Goal: Information Seeking & Learning: Learn about a topic

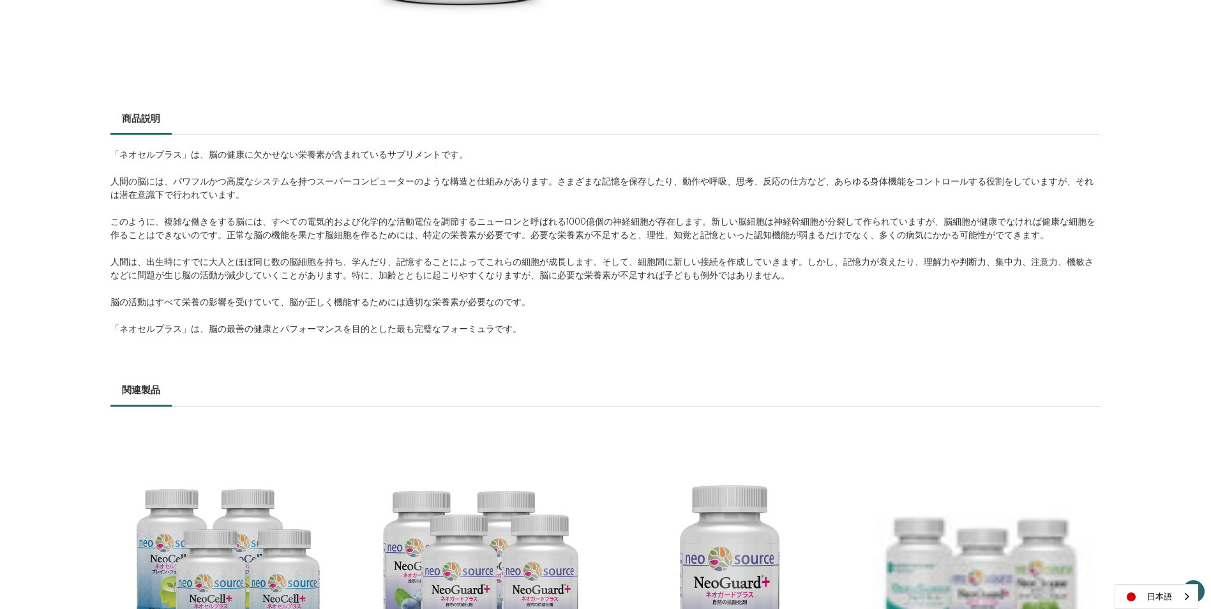
scroll to position [447, 0]
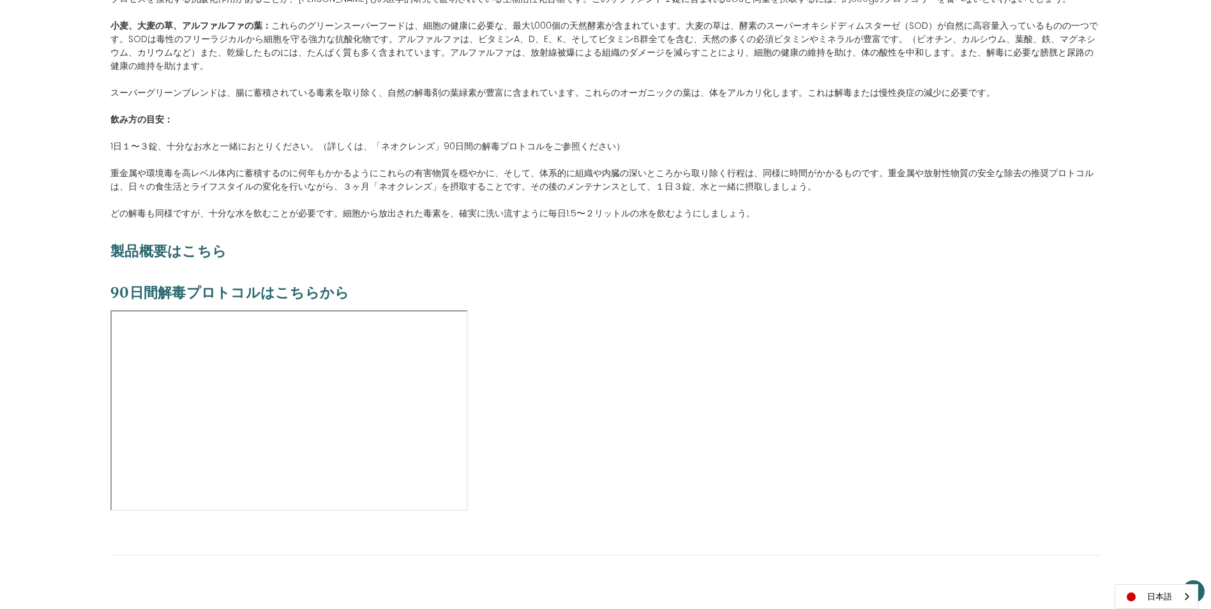
scroll to position [1213, 0]
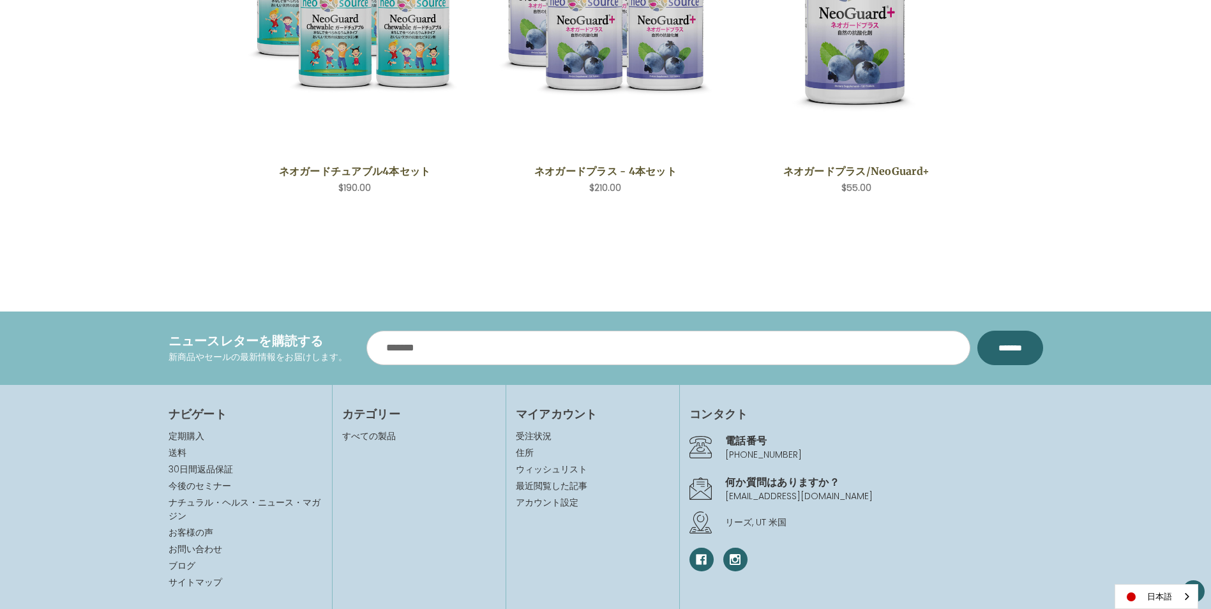
scroll to position [1111, 0]
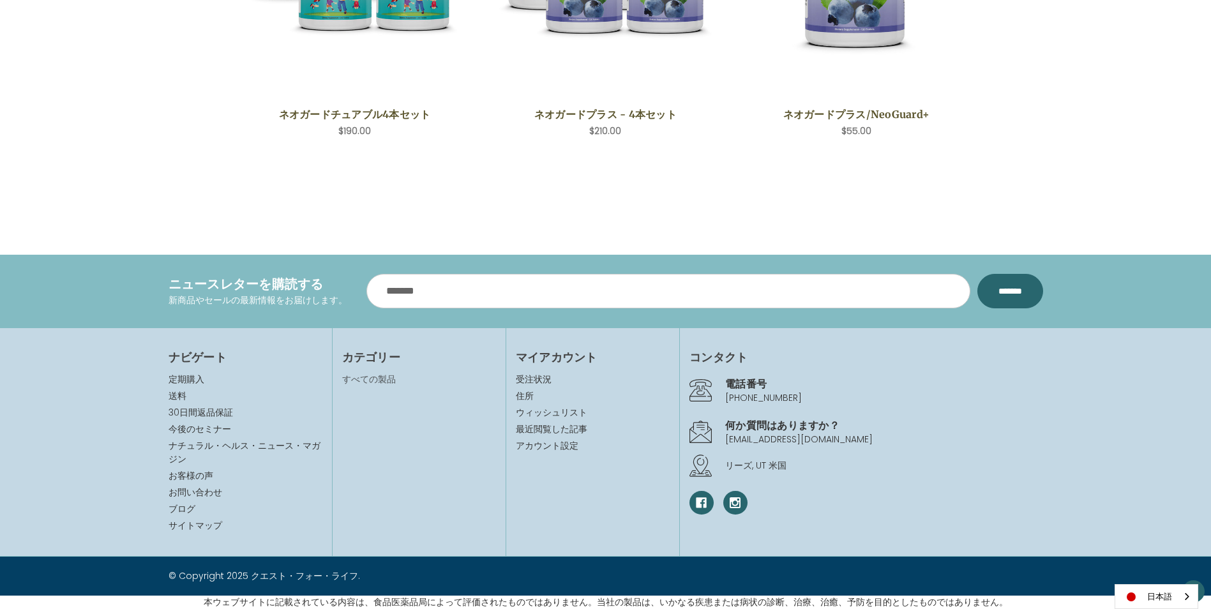
click at [377, 376] on link "すべての製品" at bounding box center [369, 379] width 54 height 13
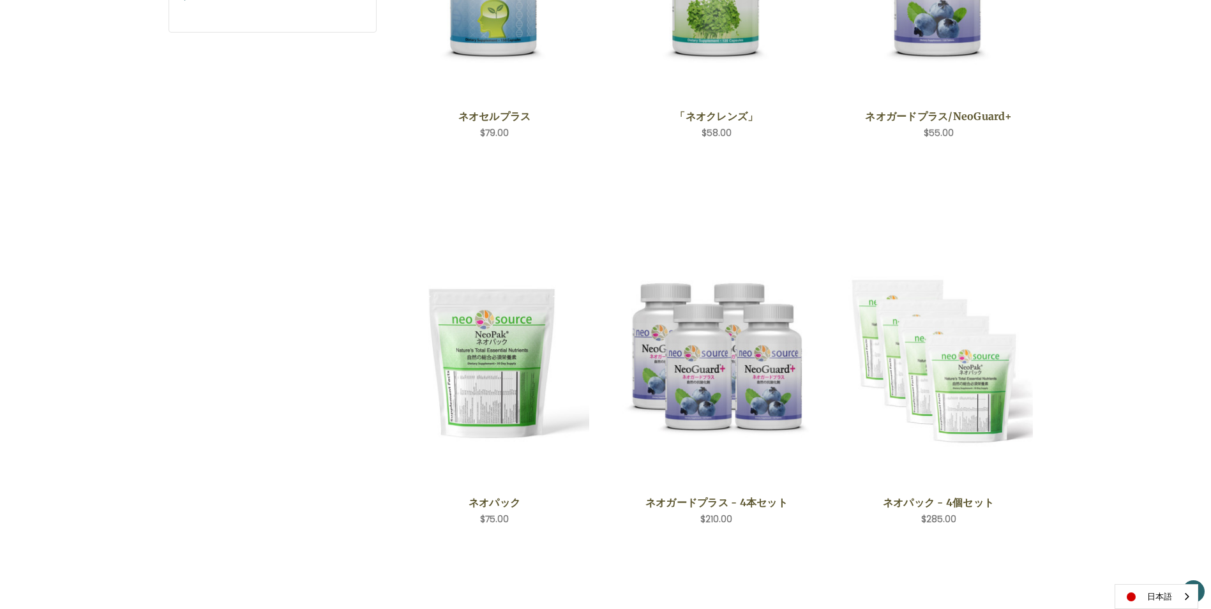
scroll to position [192, 0]
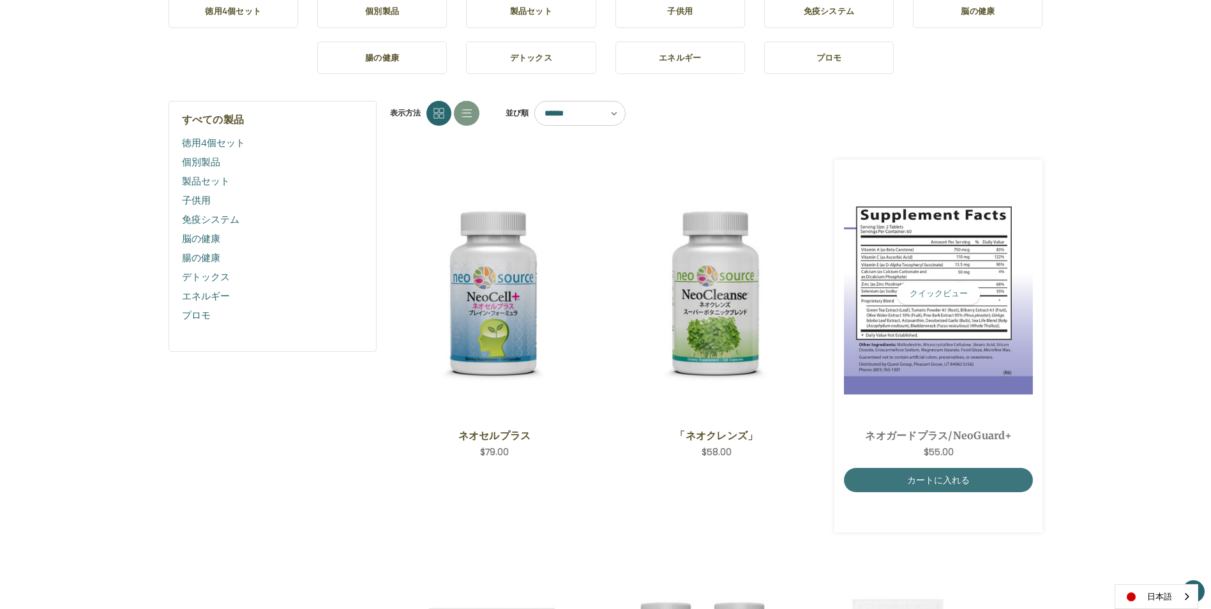
click at [977, 426] on div "ネオガードプラス/NeoGuard+ 希望小売価格 通常価格： 特別価格： $55.00 抗酸化栄養素ブースターとして、NeoGuard+は、健康を最適化し、…" at bounding box center [939, 443] width 190 height 49
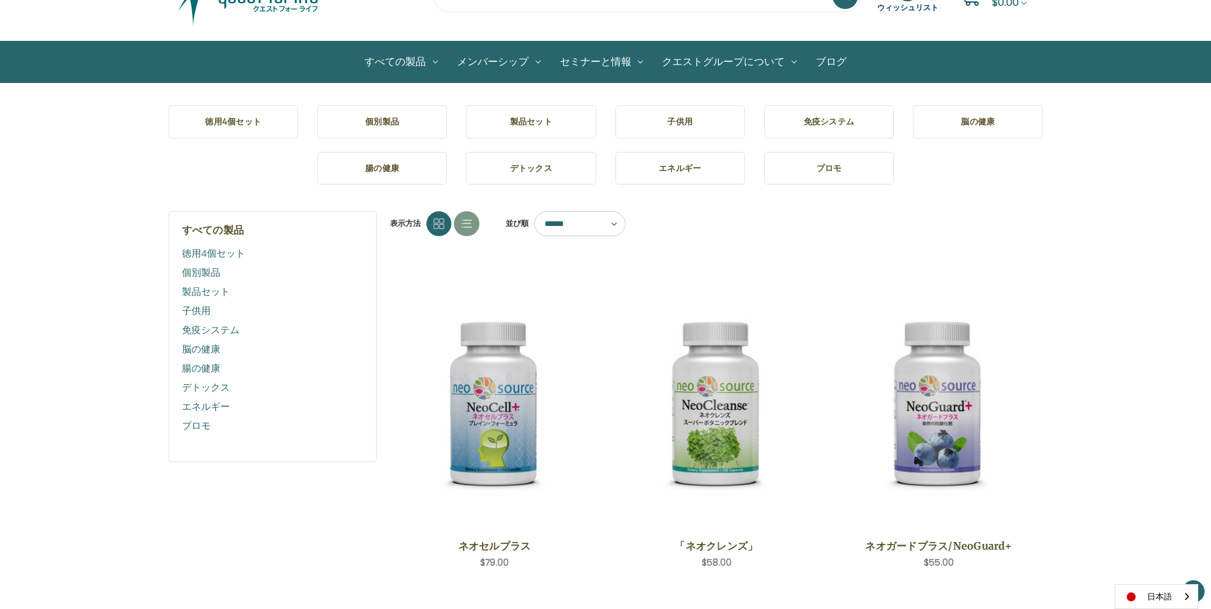
scroll to position [0, 0]
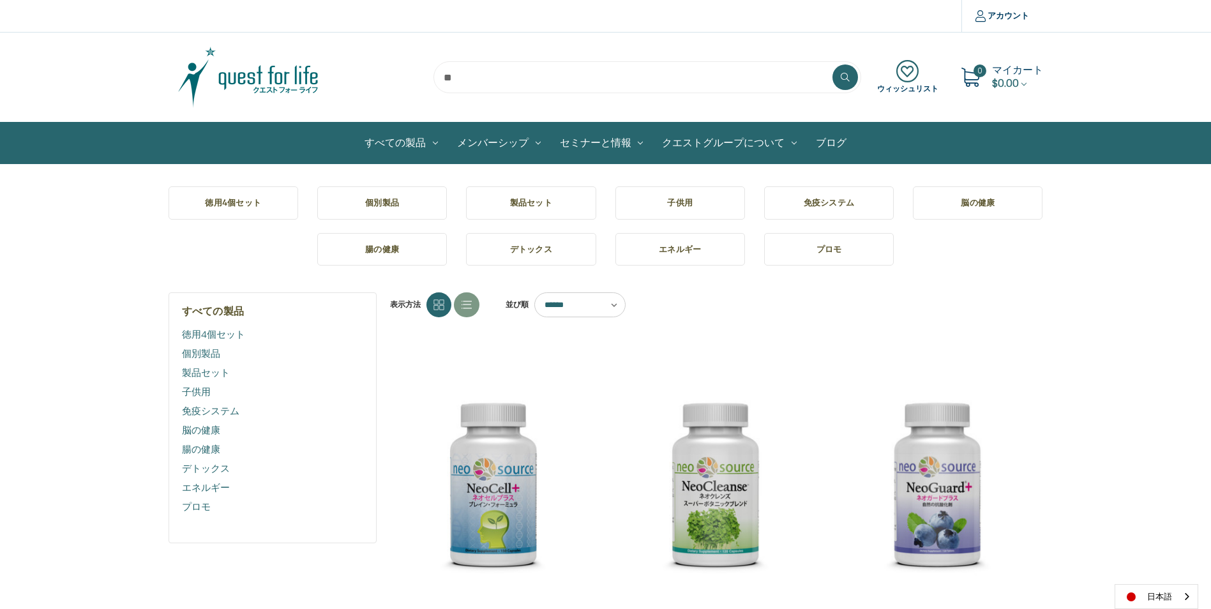
click at [384, 198] on h5 "個別製品" at bounding box center [382, 203] width 109 height 13
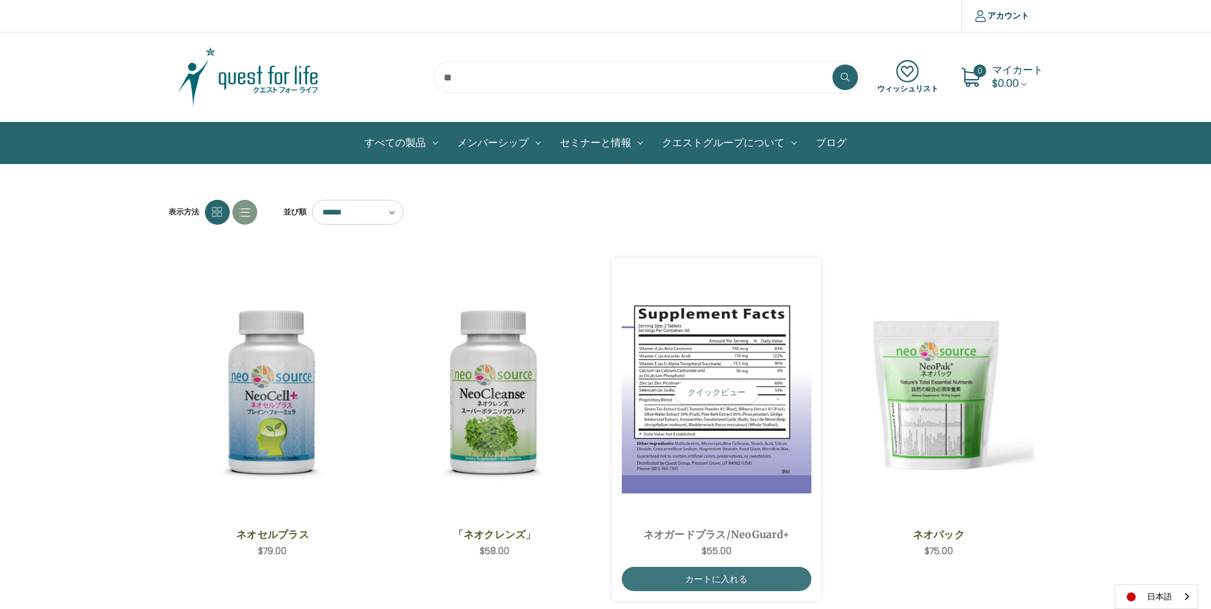
click at [723, 412] on img "NeoGuard Plus,$55.00\a" at bounding box center [717, 393] width 190 height 202
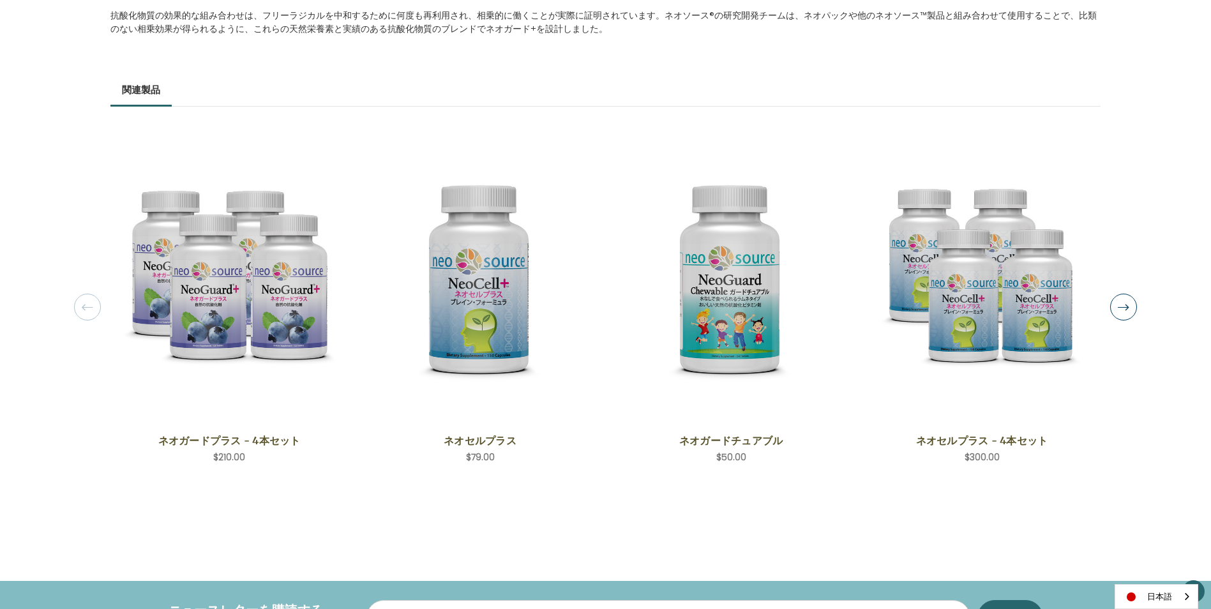
scroll to position [958, 0]
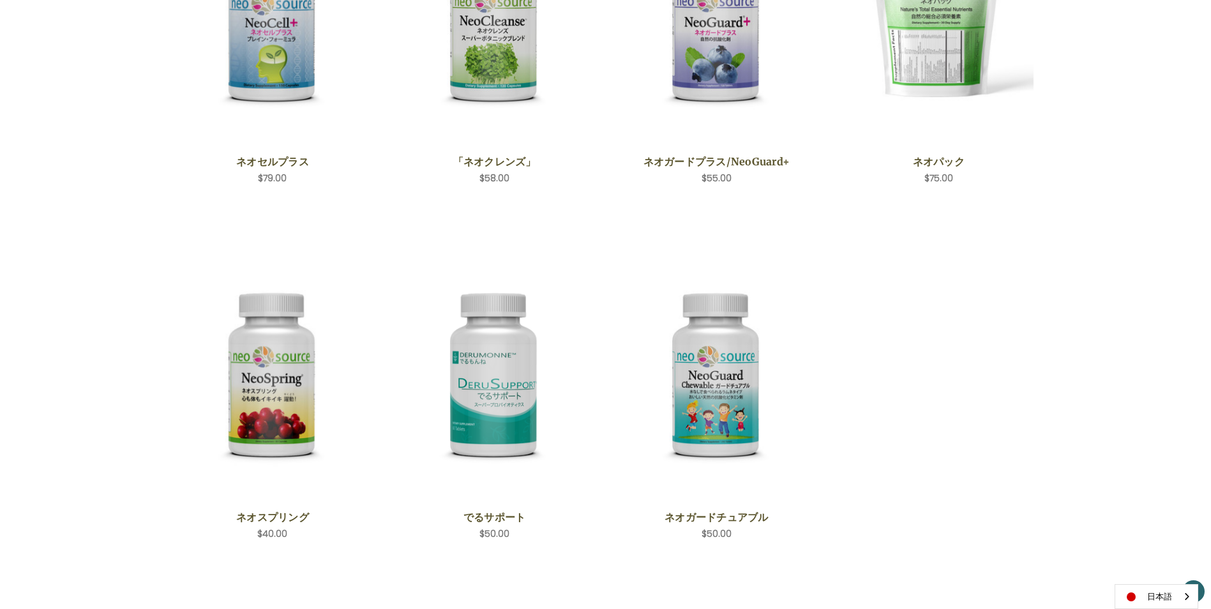
scroll to position [447, 0]
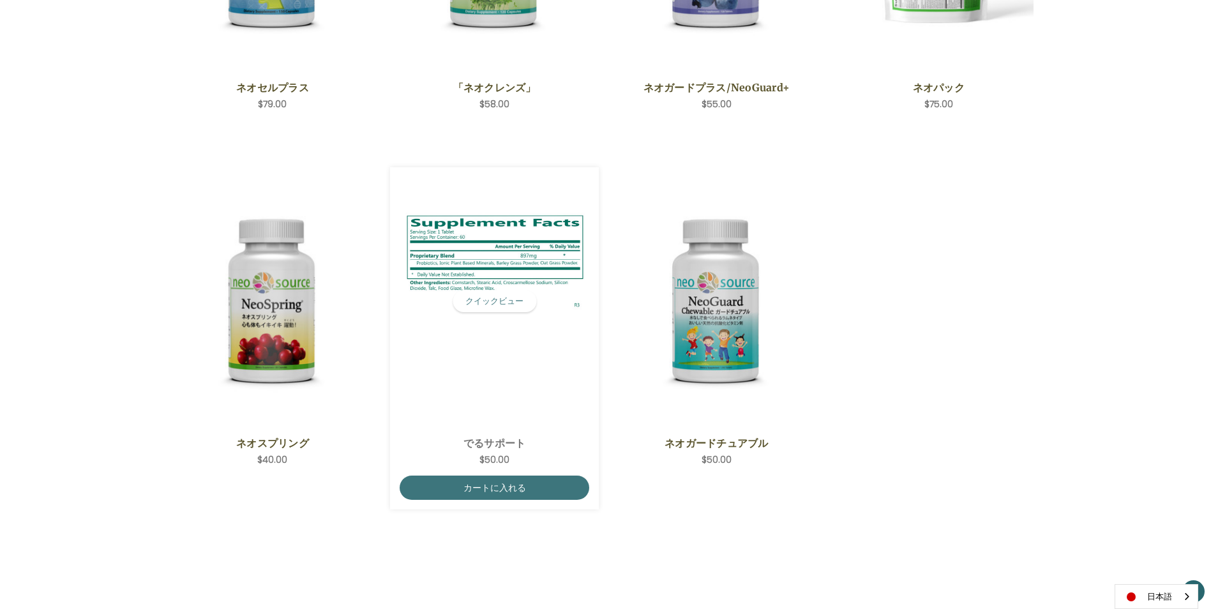
click at [489, 400] on img "DeruSupport,$50.00\a" at bounding box center [495, 302] width 190 height 202
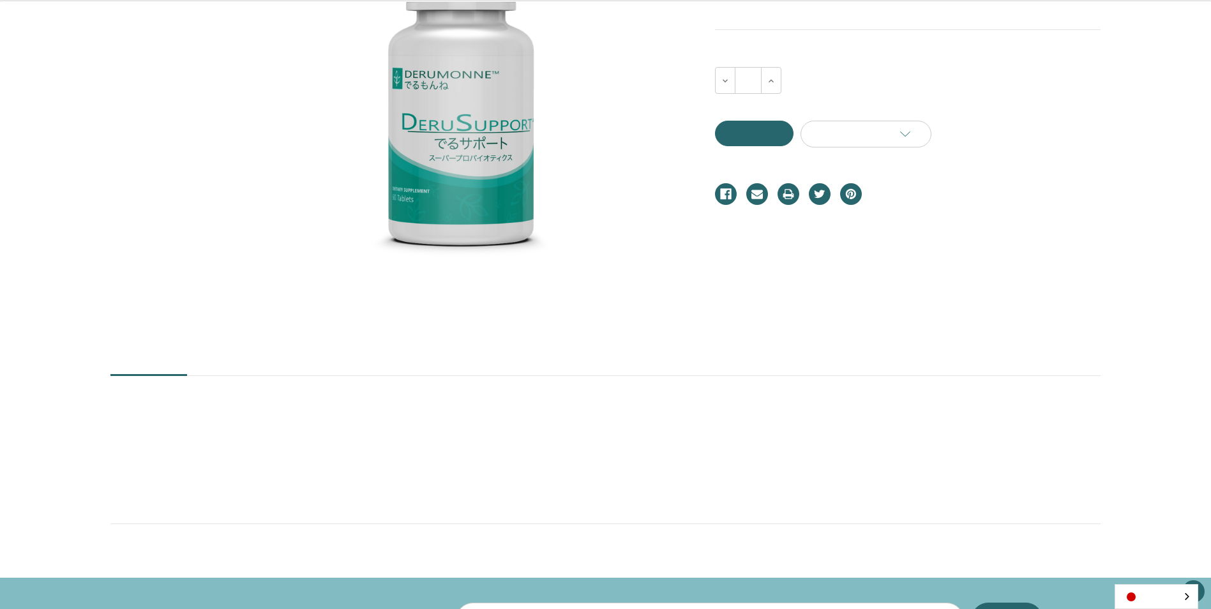
scroll to position [383, 0]
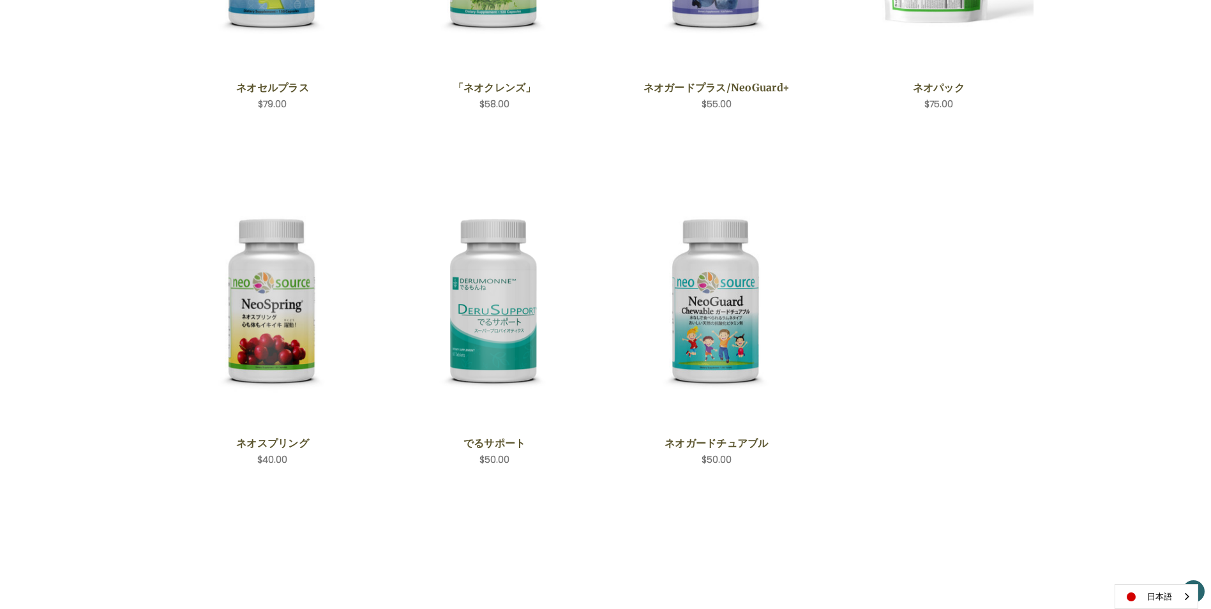
scroll to position [447, 0]
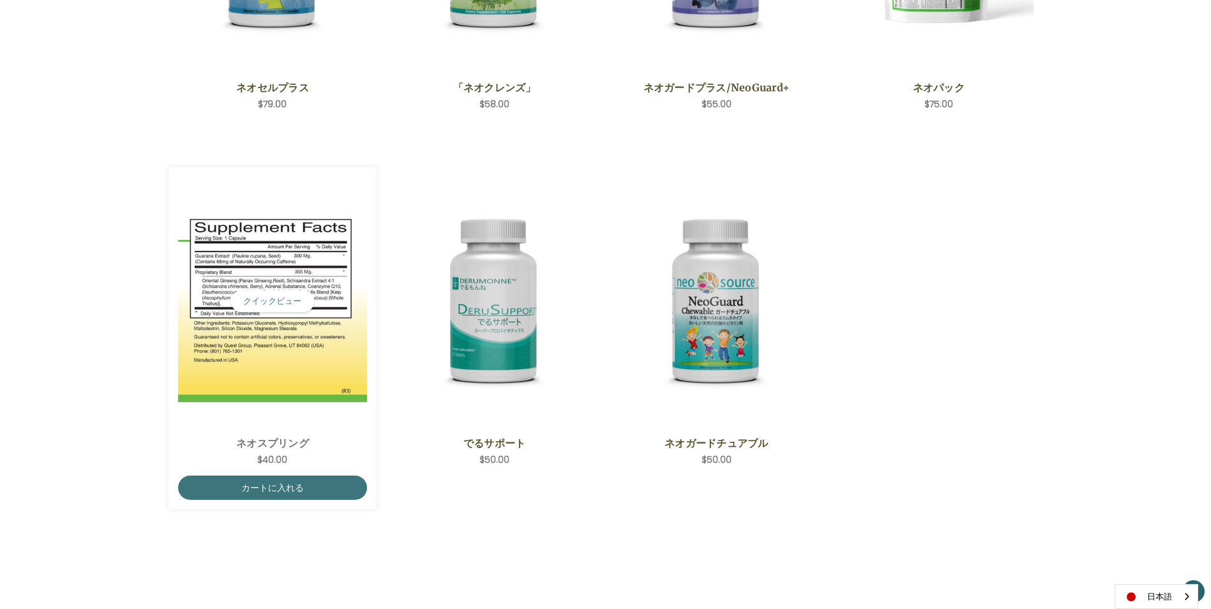
click at [275, 414] on span "NeoSpring,$40.00\a" at bounding box center [273, 302] width 190 height 250
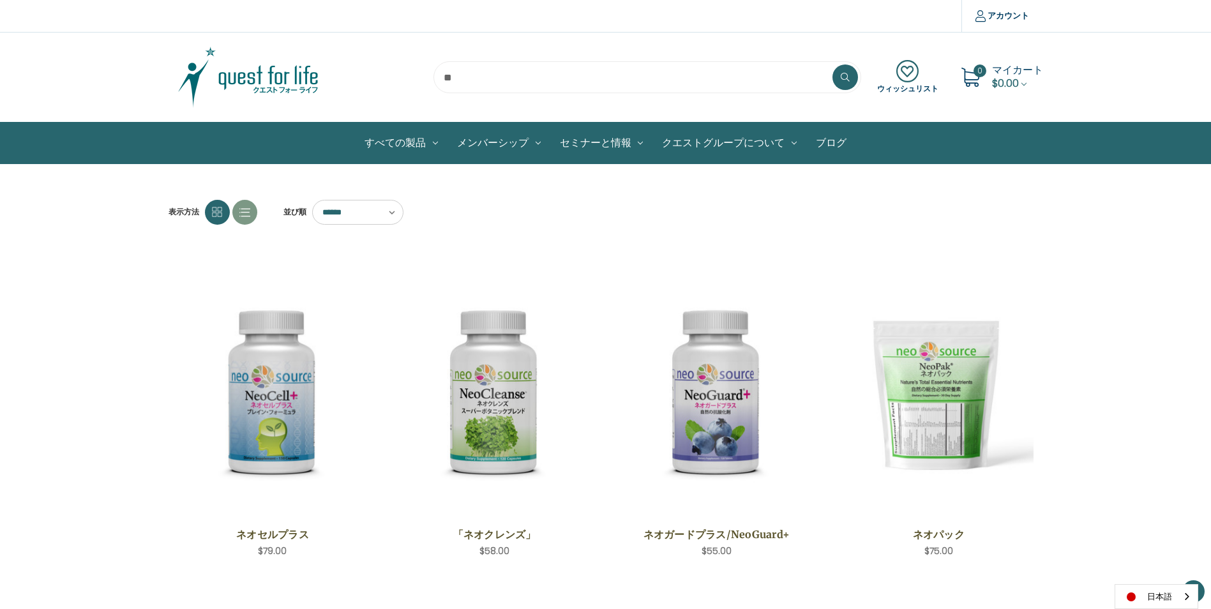
scroll to position [447, 0]
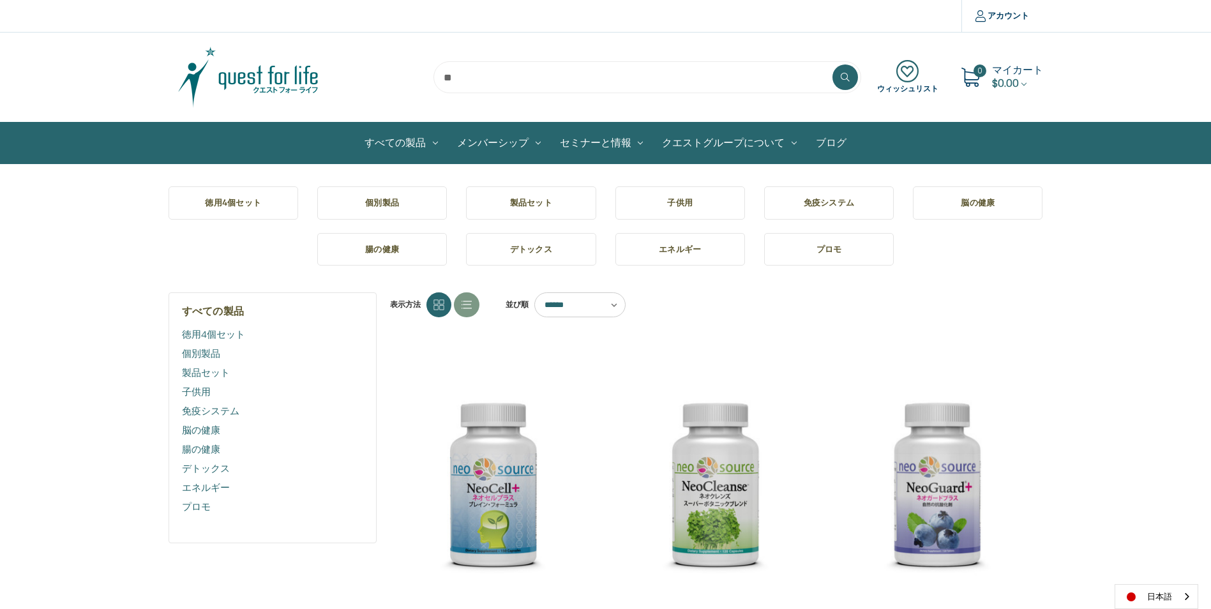
click at [833, 139] on link "ブログ" at bounding box center [832, 143] width 50 height 41
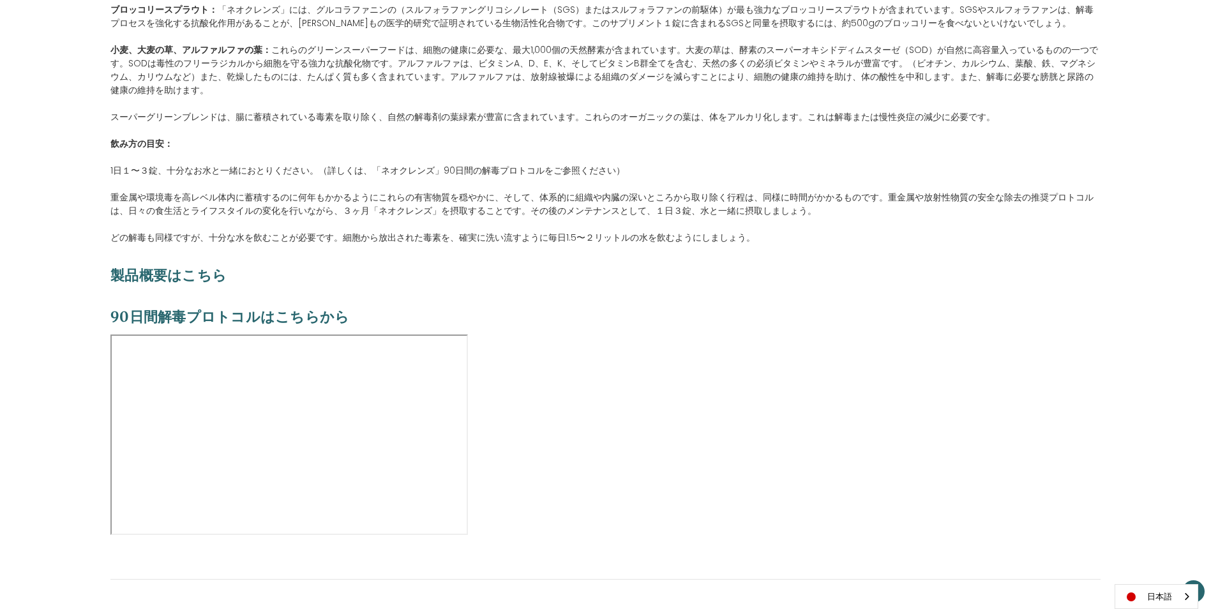
scroll to position [1277, 0]
